Goal: Task Accomplishment & Management: Use online tool/utility

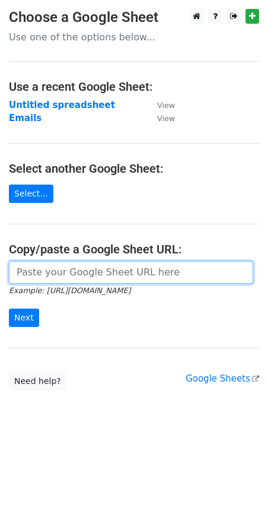
click at [84, 275] on input "url" at bounding box center [131, 272] width 244 height 23
paste input "[URL][DOMAIN_NAME]"
type input "[URL][DOMAIN_NAME]"
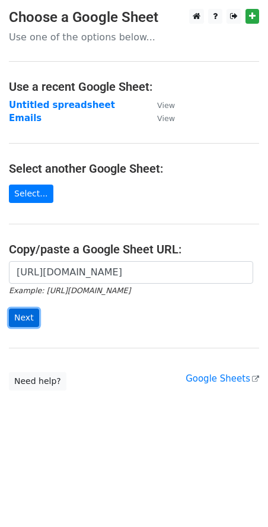
click at [23, 322] on input "Next" at bounding box center [24, 318] width 30 height 18
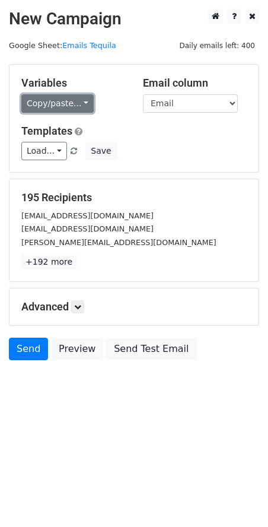
click at [44, 101] on link "Copy/paste..." at bounding box center [57, 103] width 72 height 18
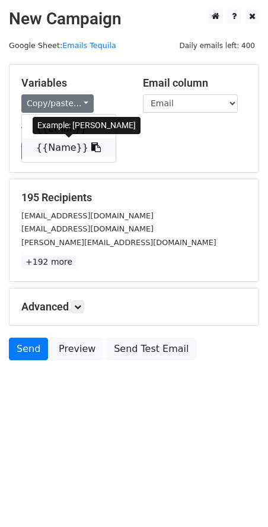
click at [51, 147] on link "{{Name}}" at bounding box center [69, 147] width 94 height 19
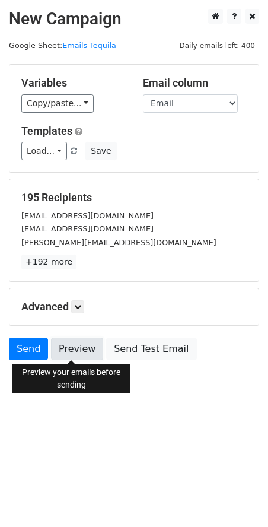
click at [77, 342] on link "Preview" at bounding box center [77, 349] width 52 height 23
click at [81, 346] on link "Preview" at bounding box center [77, 349] width 52 height 23
click at [78, 354] on link "Preview" at bounding box center [77, 349] width 52 height 23
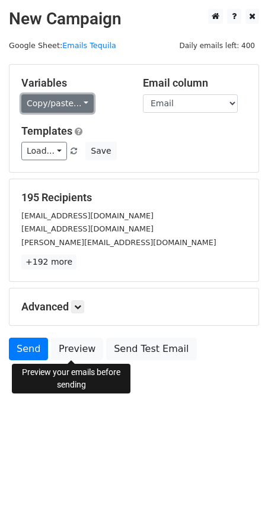
click at [46, 104] on link "Copy/paste..." at bounding box center [57, 103] width 72 height 18
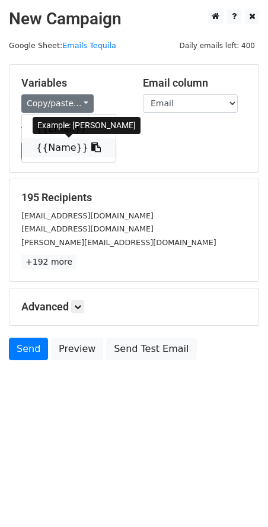
click at [54, 148] on link "{{Name}}" at bounding box center [69, 147] width 94 height 19
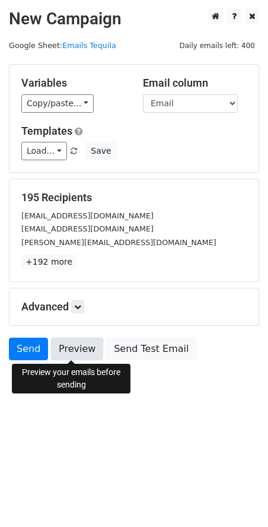
click at [87, 353] on link "Preview" at bounding box center [77, 349] width 52 height 23
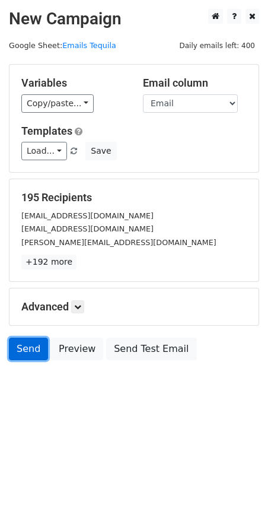
click at [18, 347] on link "Send" at bounding box center [28, 349] width 39 height 23
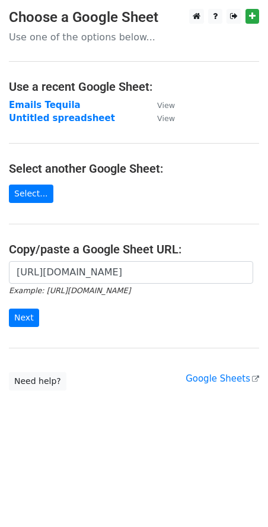
type input "[URL][DOMAIN_NAME]"
click at [28, 319] on input "Next" at bounding box center [24, 318] width 30 height 18
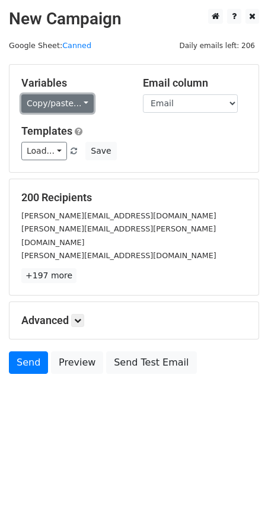
click at [40, 110] on link "Copy/paste..." at bounding box center [57, 103] width 72 height 18
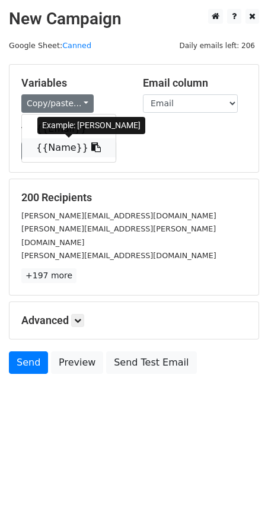
click at [46, 144] on link "{{Name}}" at bounding box center [69, 147] width 94 height 19
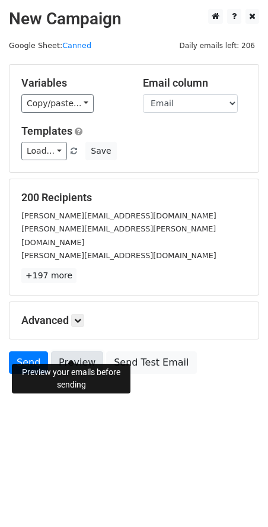
click at [73, 355] on link "Preview" at bounding box center [77, 362] width 52 height 23
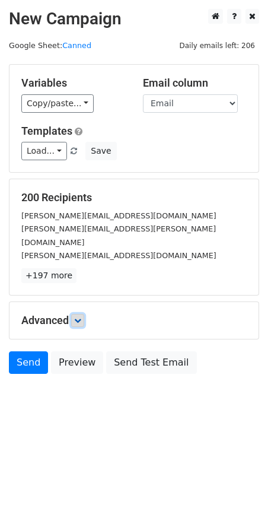
click at [84, 314] on link at bounding box center [77, 320] width 13 height 13
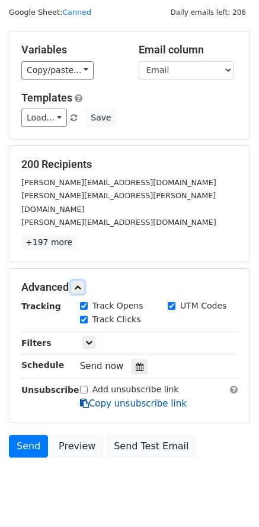
scroll to position [50, 0]
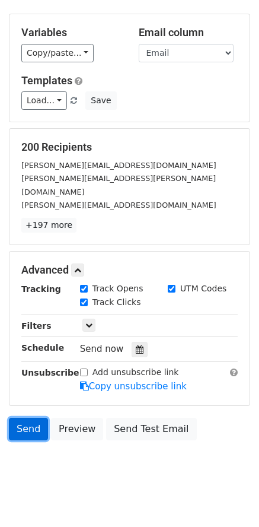
click at [38, 420] on link "Send" at bounding box center [28, 429] width 39 height 23
